Goal: Task Accomplishment & Management: Manage account settings

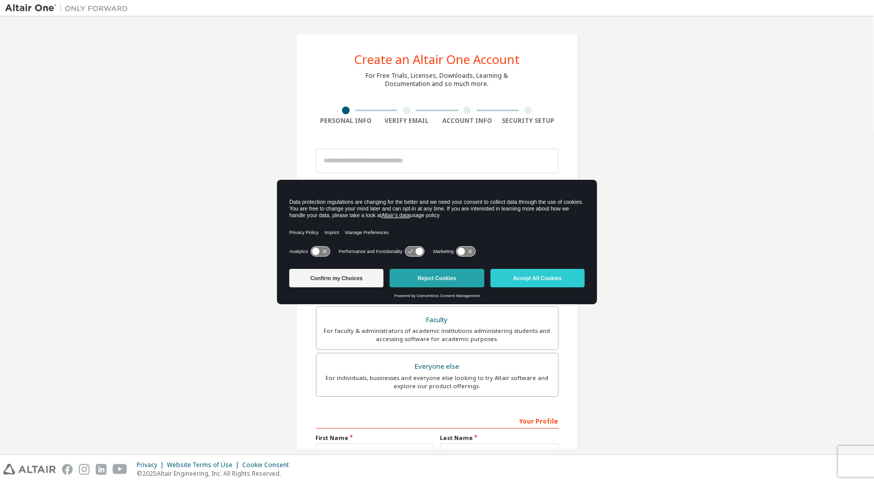
click at [434, 277] on button "Reject Cookies" at bounding box center [437, 278] width 94 height 18
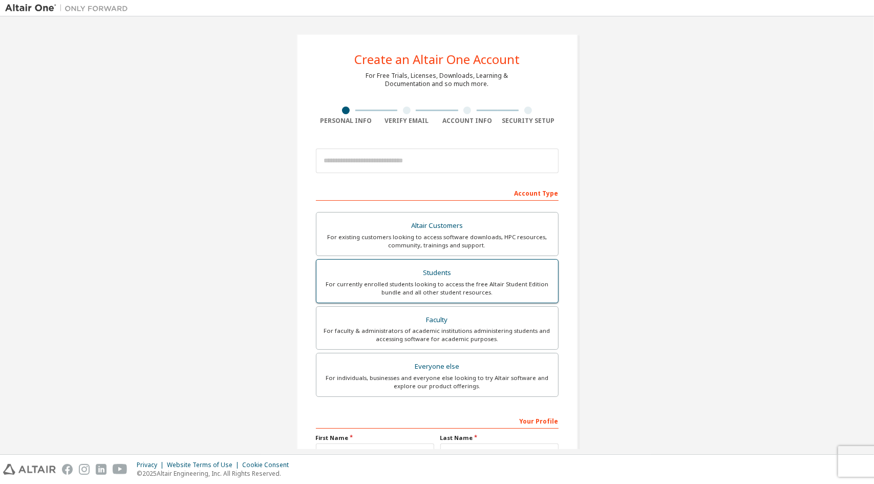
click at [404, 272] on div "Students" at bounding box center [437, 273] width 229 height 14
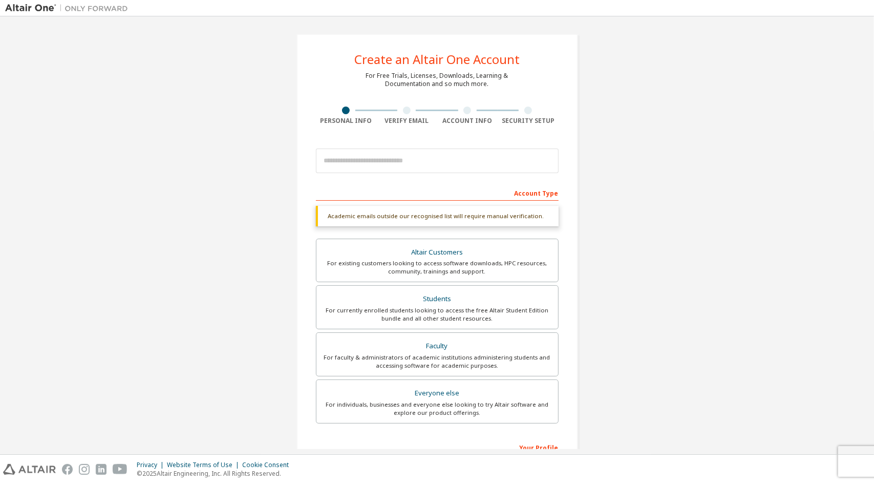
click at [393, 193] on div "Account Type" at bounding box center [437, 192] width 243 height 16
drag, startPoint x: 368, startPoint y: 200, endPoint x: 370, endPoint y: 205, distance: 6.2
click at [368, 201] on div "Account Type Academic emails outside our recognised list will require manual ve…" at bounding box center [437, 377] width 243 height 387
click at [414, 221] on div "Academic emails outside our recognised list will require manual verification." at bounding box center [437, 216] width 243 height 20
click at [577, 238] on div "Create an Altair One Account For Free Trials, Licenses, Downloads, Learning & D…" at bounding box center [437, 306] width 306 height 569
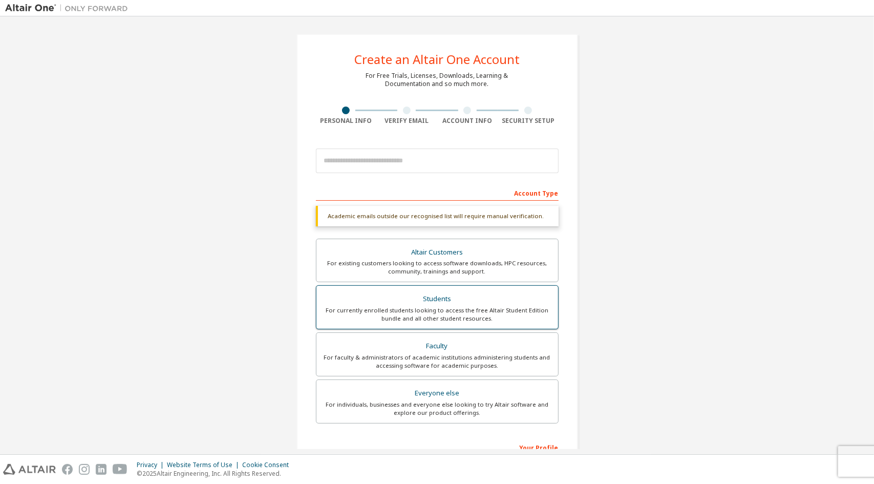
click at [453, 310] on div "For currently enrolled students looking to access the free Altair Student Editi…" at bounding box center [437, 314] width 229 height 16
click at [437, 262] on div "For existing customers looking to access software downloads, HPC resources, com…" at bounding box center [437, 267] width 229 height 16
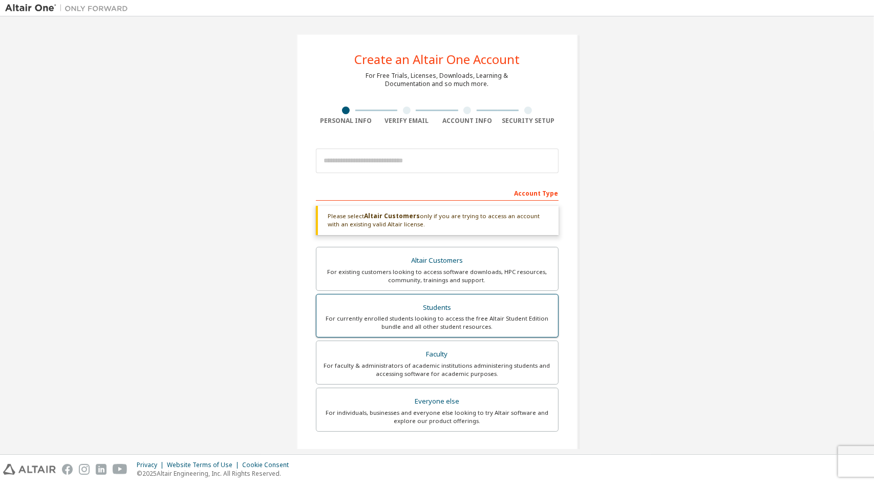
click at [421, 296] on label "Students For currently enrolled students looking to access the free Altair Stud…" at bounding box center [437, 316] width 243 height 44
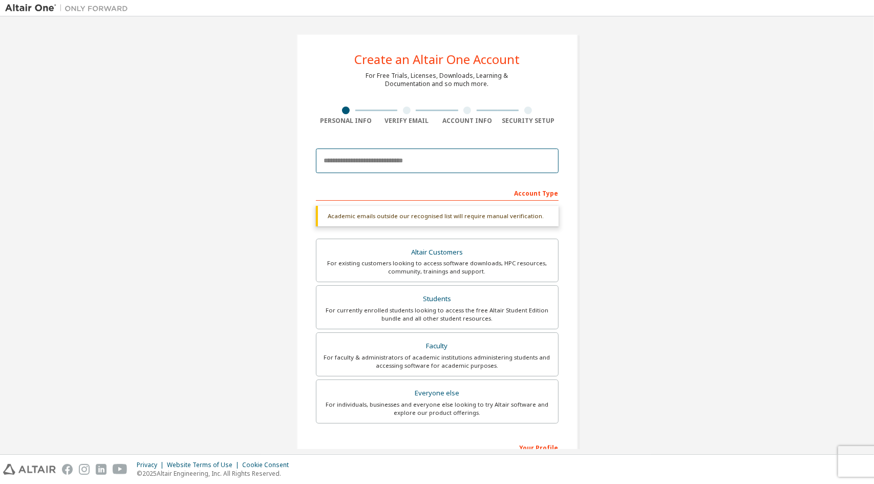
click at [354, 163] on input "email" at bounding box center [437, 160] width 243 height 25
type input "**********"
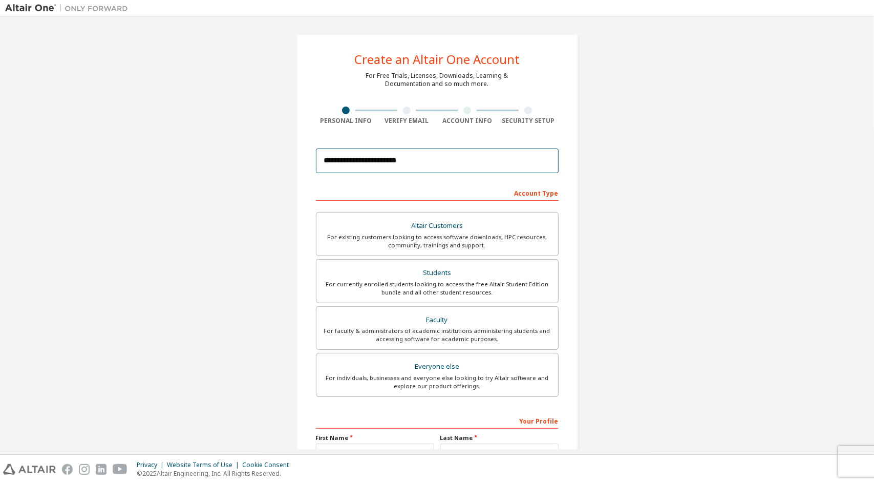
click at [337, 166] on input "**********" at bounding box center [437, 160] width 243 height 25
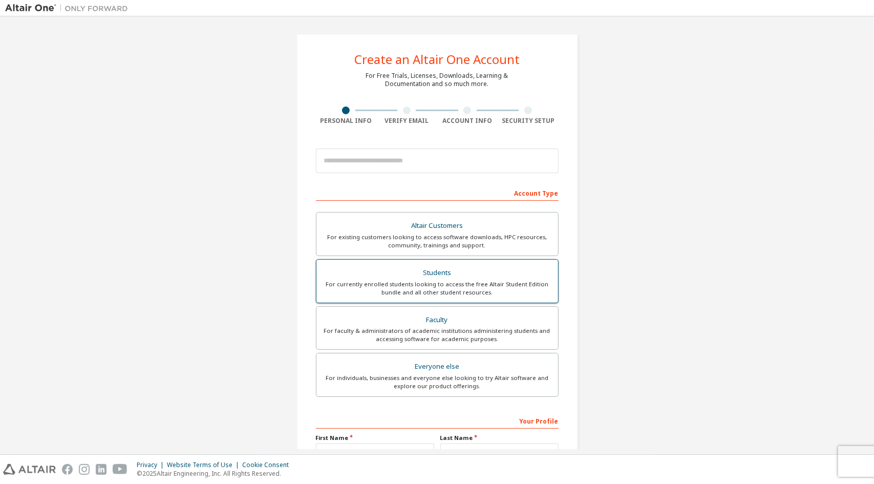
click at [488, 285] on div "For currently enrolled students looking to access the free Altair Student Editi…" at bounding box center [437, 288] width 229 height 16
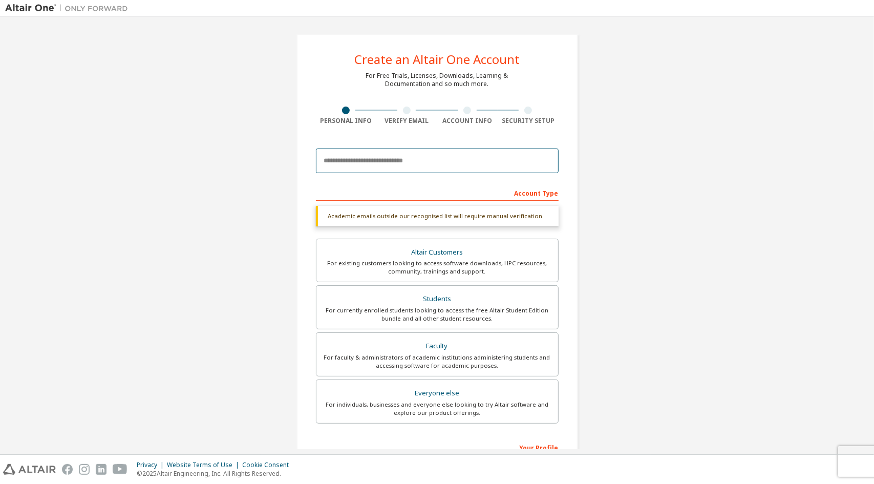
click at [374, 155] on input "email" at bounding box center [437, 160] width 243 height 25
type input "**********"
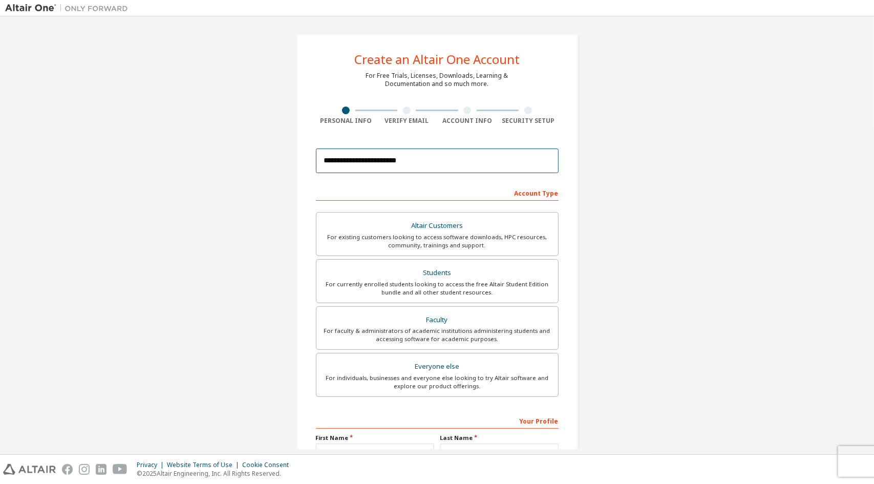
click at [396, 162] on input "**********" at bounding box center [437, 160] width 243 height 25
click at [443, 163] on input "**********" at bounding box center [437, 160] width 243 height 25
click at [358, 137] on div "**********" at bounding box center [437, 293] width 282 height 518
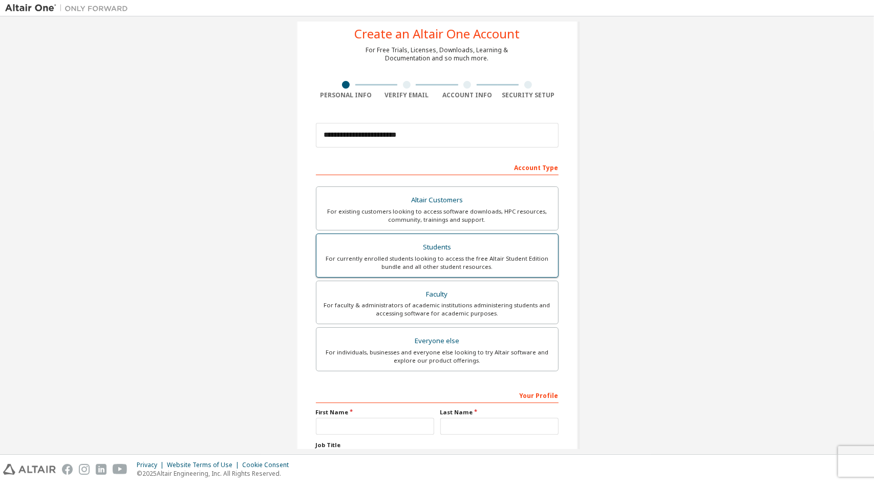
scroll to position [112, 0]
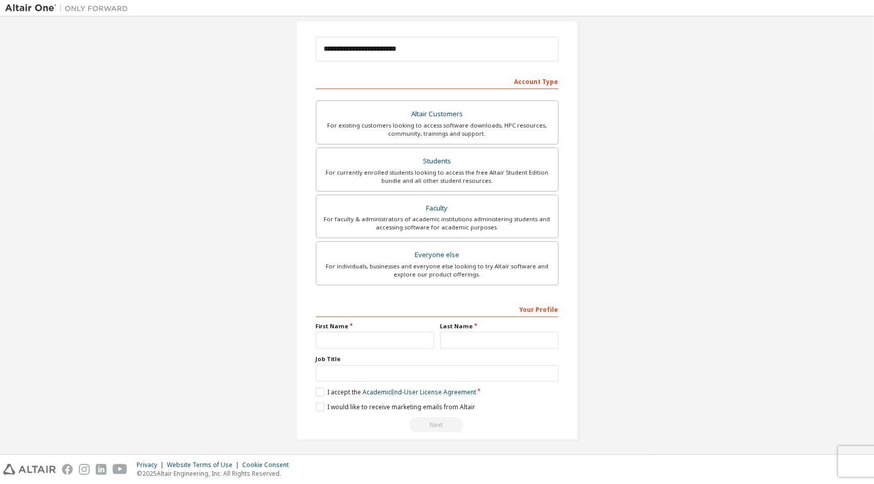
click at [353, 329] on div "First Name" at bounding box center [375, 335] width 124 height 27
click at [348, 334] on input "text" at bounding box center [375, 340] width 118 height 17
type input "*******"
type input "********"
click at [347, 369] on input "text" at bounding box center [437, 373] width 243 height 17
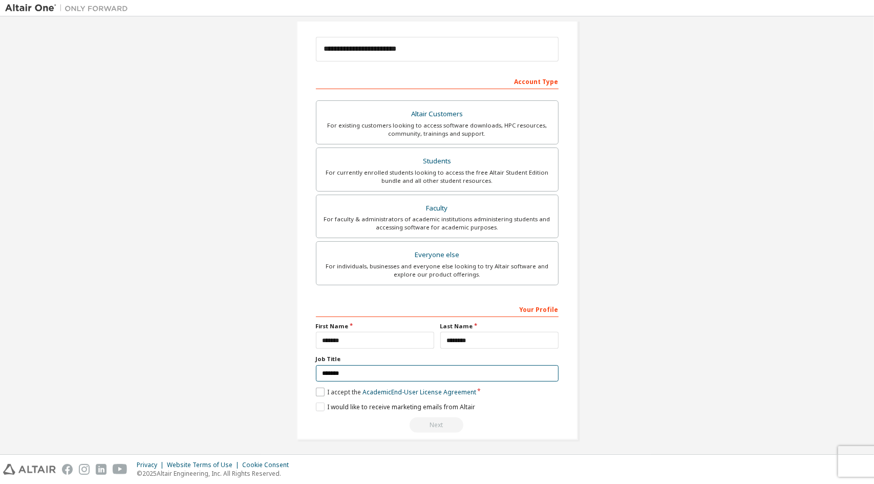
type input "*******"
click at [344, 389] on label "I accept the Academic End-User License Agreement" at bounding box center [396, 392] width 160 height 9
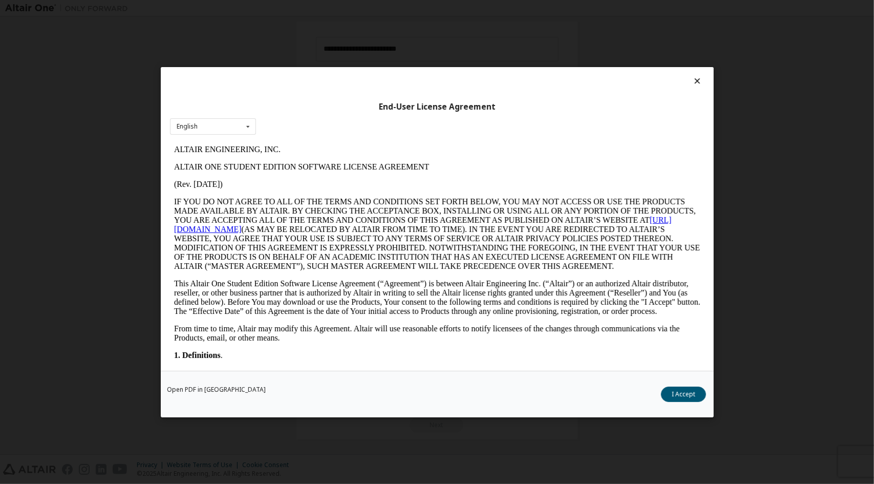
scroll to position [0, 0]
click at [684, 396] on button "I Accept" at bounding box center [683, 393] width 45 height 15
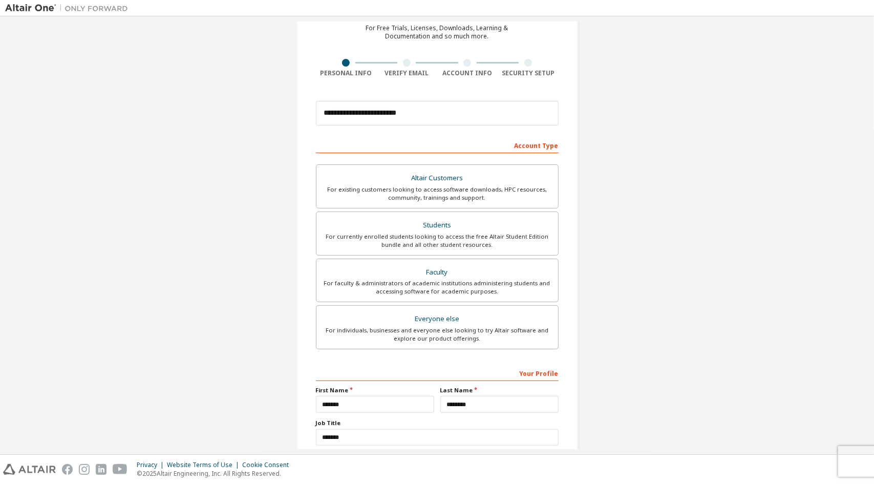
scroll to position [112, 0]
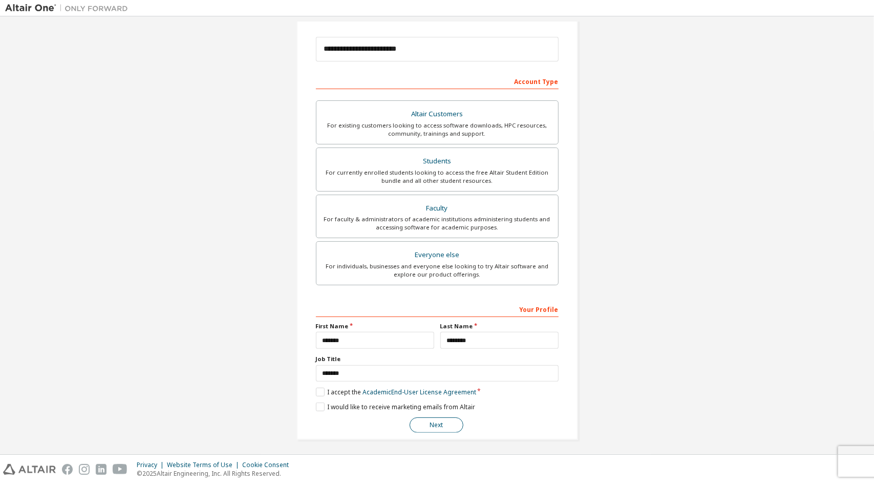
click at [432, 418] on button "Next" at bounding box center [437, 424] width 54 height 15
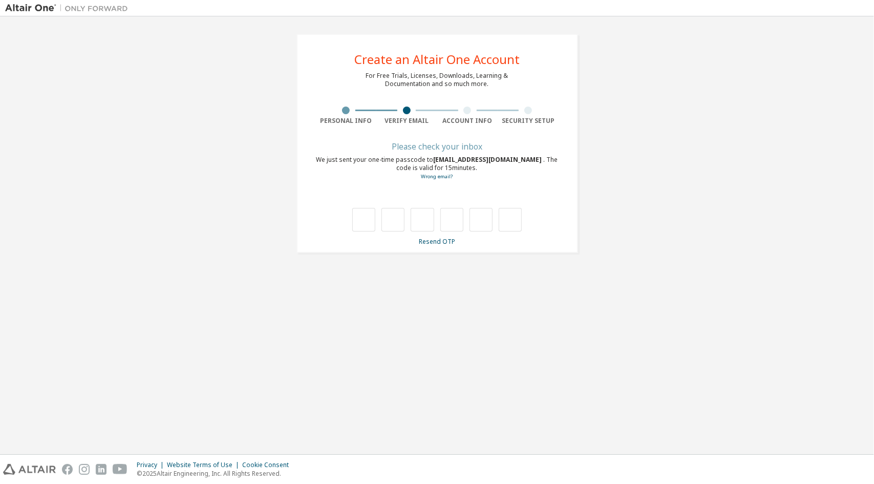
scroll to position [0, 0]
type input "*"
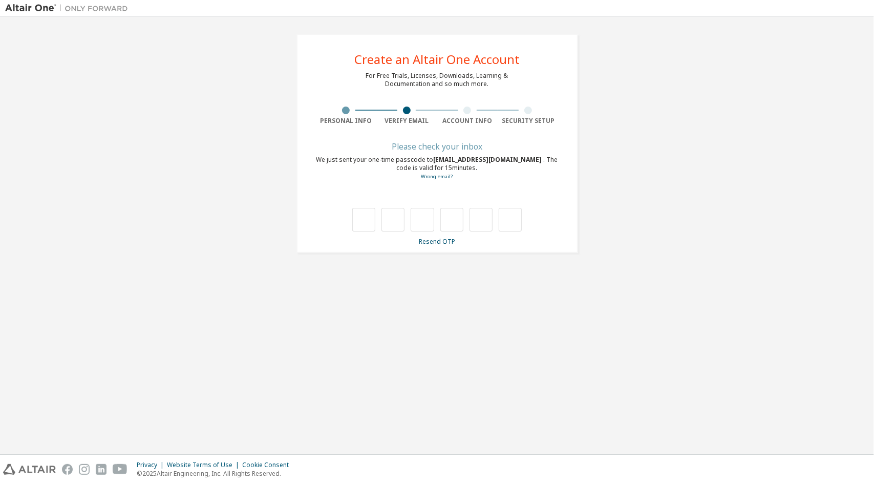
type input "*"
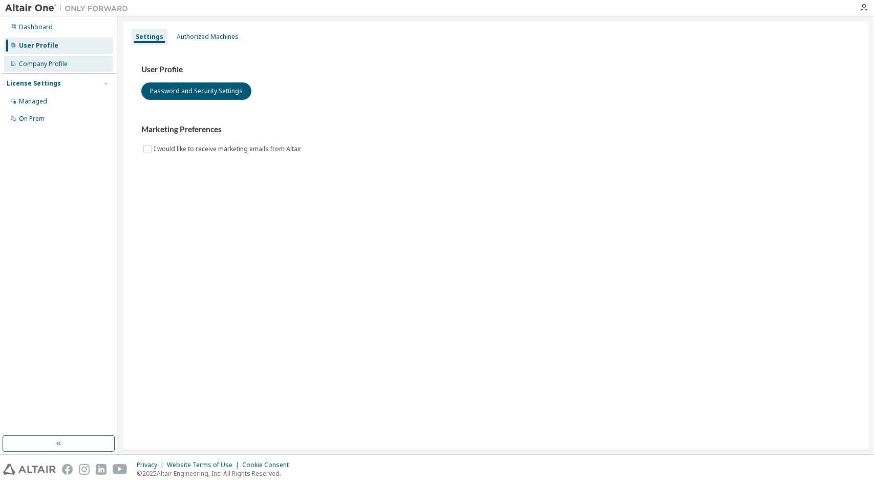
click at [67, 63] on div "Company Profile" at bounding box center [43, 64] width 49 height 8
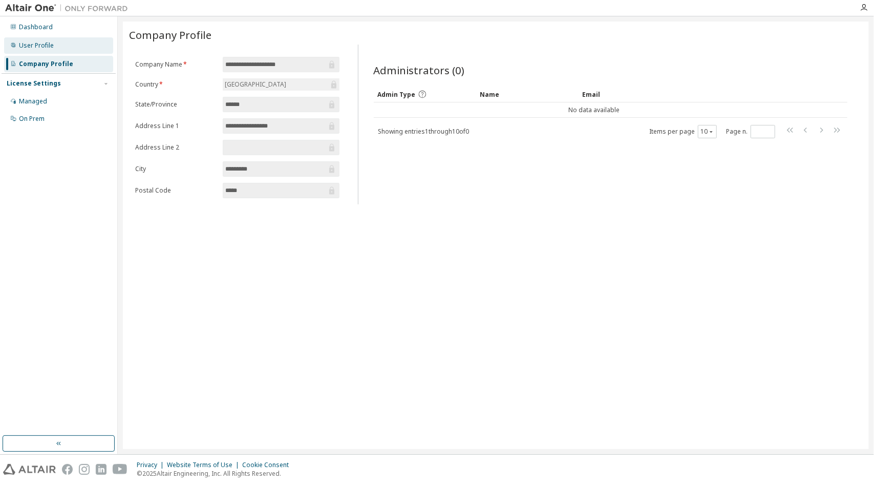
click at [58, 46] on div "User Profile" at bounding box center [58, 45] width 109 height 16
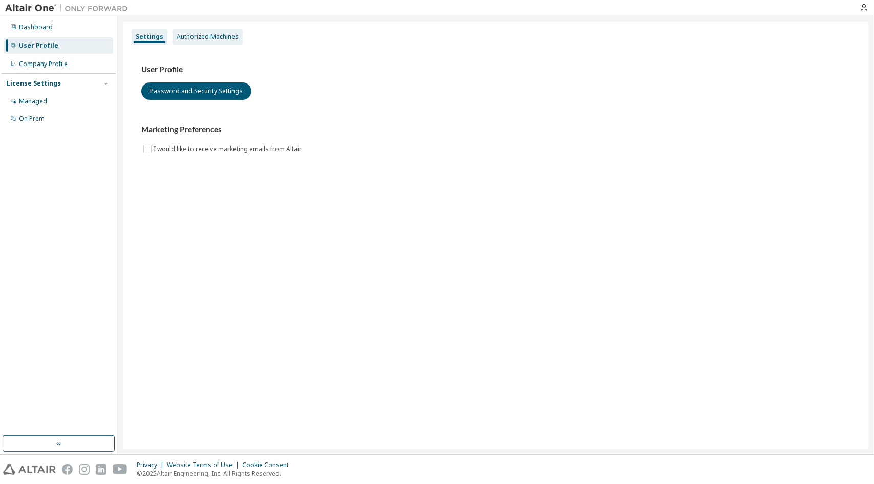
click at [201, 33] on div "Authorized Machines" at bounding box center [208, 37] width 62 height 8
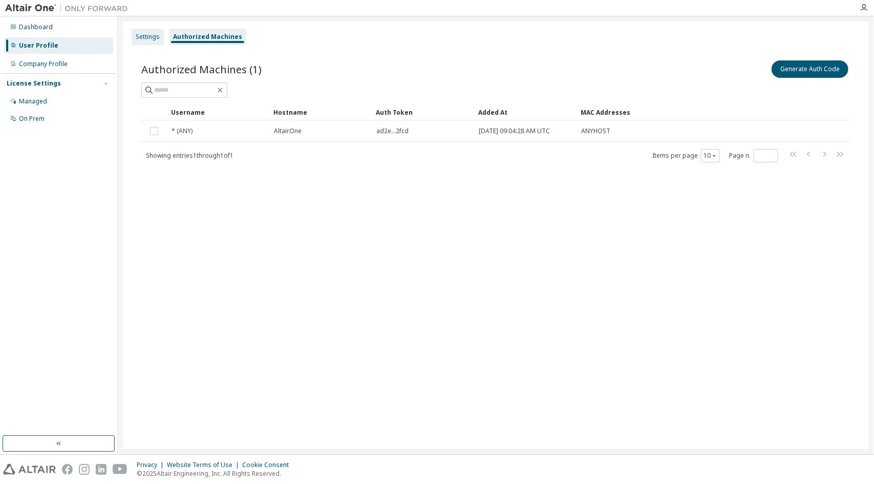
click at [140, 34] on div "Settings" at bounding box center [148, 37] width 24 height 8
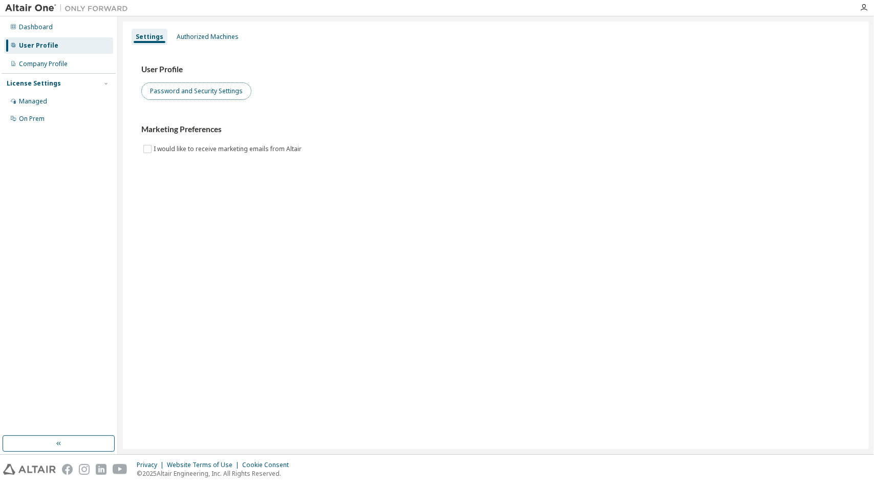
click at [165, 87] on button "Password and Security Settings" at bounding box center [196, 90] width 110 height 17
click at [43, 31] on div "Dashboard" at bounding box center [58, 27] width 109 height 16
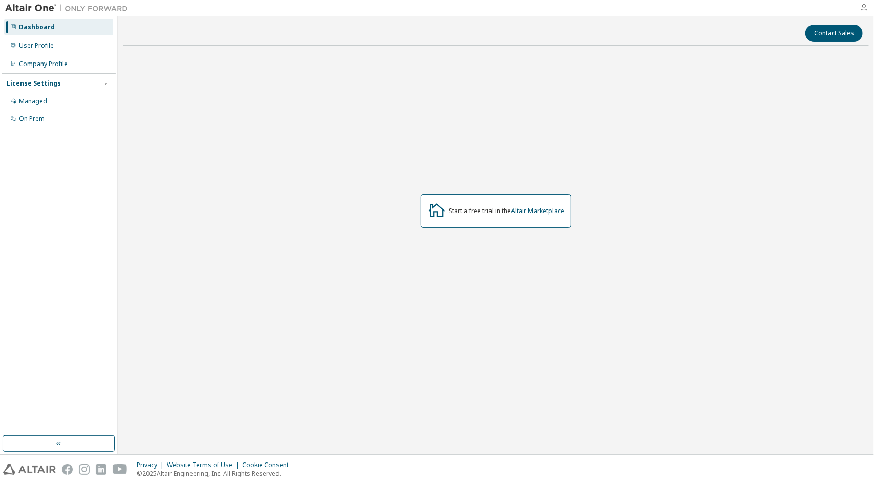
click at [864, 8] on icon "button" at bounding box center [864, 8] width 8 height 8
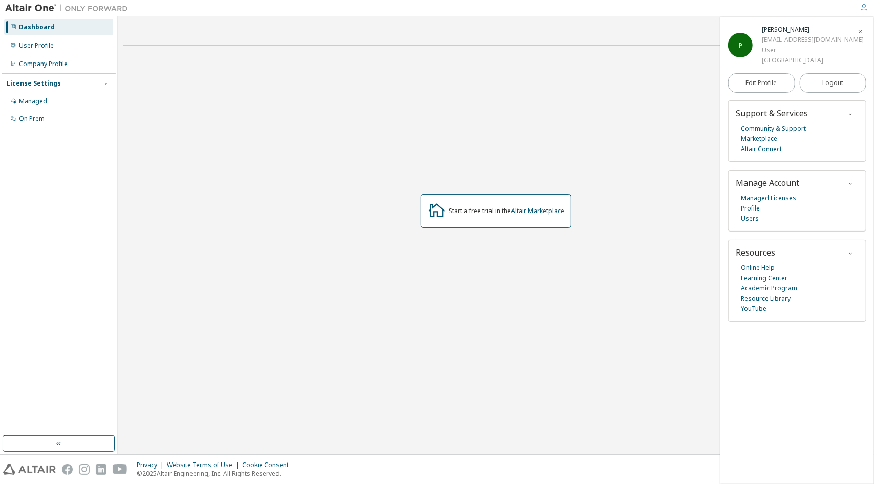
click at [90, 184] on div "Dashboard User Profile Company Profile License Settings Managed On Prem" at bounding box center [59, 226] width 114 height 416
click at [65, 51] on div "User Profile" at bounding box center [58, 45] width 109 height 16
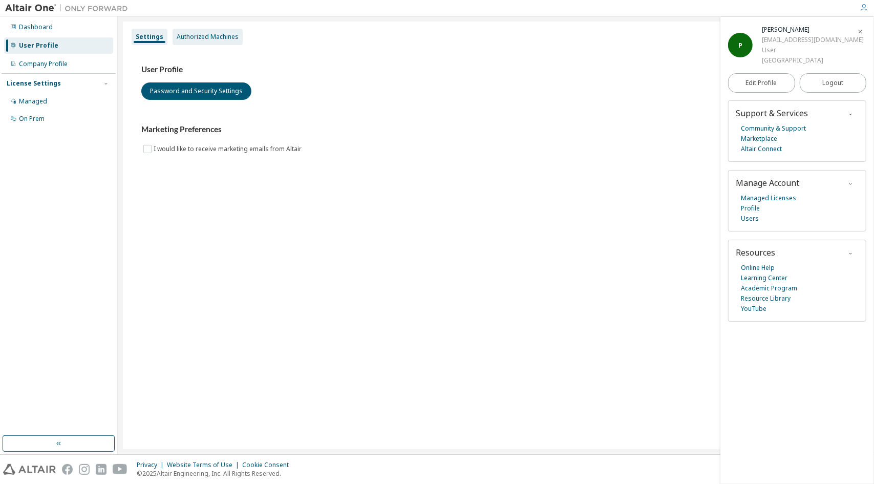
click at [183, 36] on div "Authorized Machines" at bounding box center [208, 37] width 62 height 8
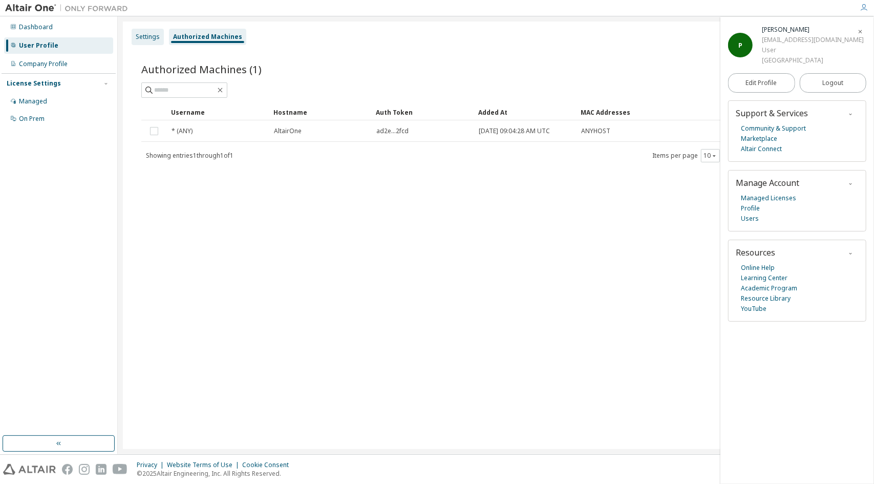
click at [137, 34] on div "Settings" at bounding box center [148, 37] width 24 height 8
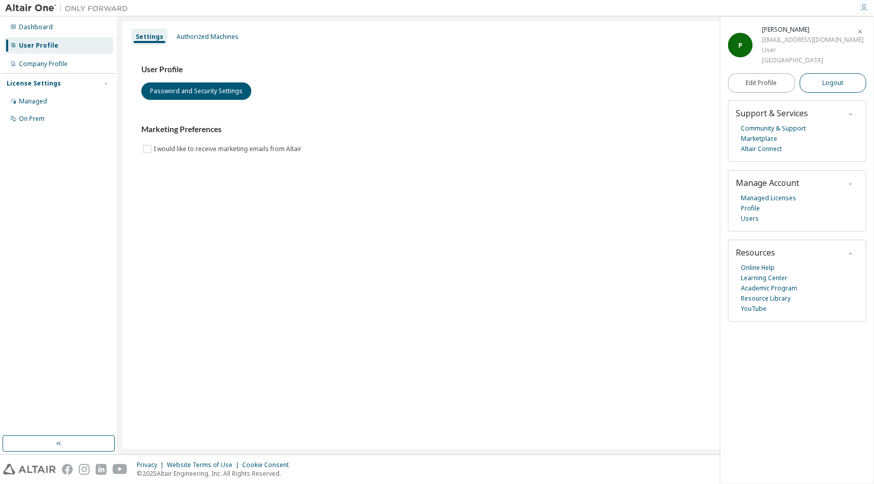
click at [819, 79] on button "Logout" at bounding box center [833, 82] width 67 height 19
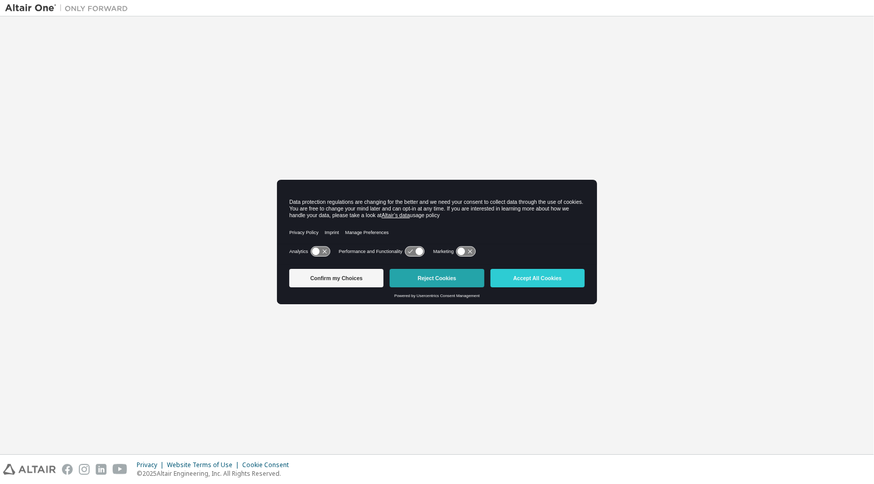
click at [441, 283] on button "Reject Cookies" at bounding box center [437, 278] width 94 height 18
